Goal: Transaction & Acquisition: Purchase product/service

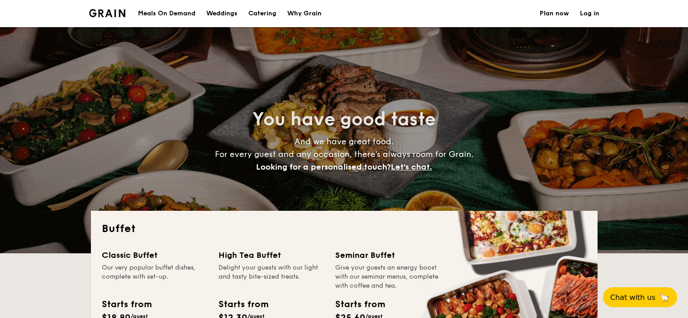
select select
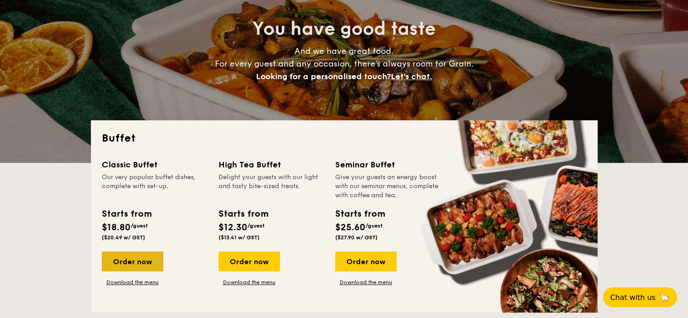
scroll to position [90, 0]
click at [146, 268] on div "Order now" at bounding box center [133, 261] width 62 height 20
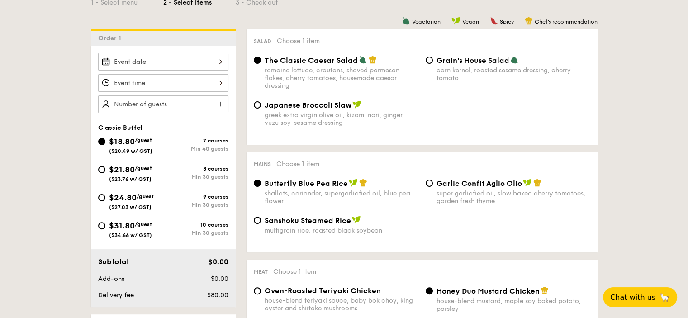
scroll to position [271, 0]
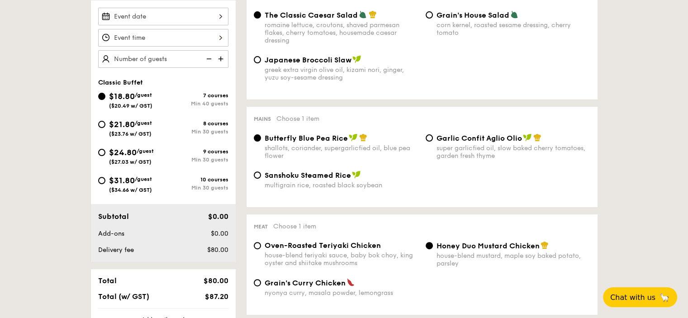
click at [445, 148] on div "super garlicfied oil, slow baked cherry tomatoes, garden fresh thyme" at bounding box center [513, 151] width 154 height 15
click at [433, 142] on input "Garlic Confit Aglio Olio super garlicfied oil, slow baked cherry tomatoes, gard…" at bounding box center [429, 137] width 7 height 7
radio input "true"
